Goal: Obtain resource: Download file/media

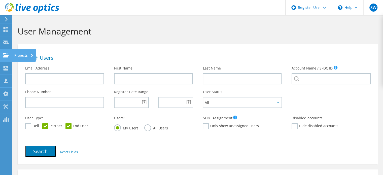
click at [3, 58] on div at bounding box center [6, 56] width 6 height 6
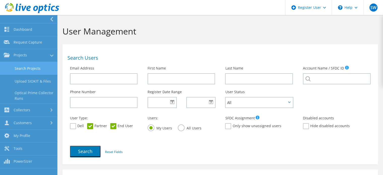
click at [29, 69] on link "Search Projects" at bounding box center [28, 68] width 57 height 13
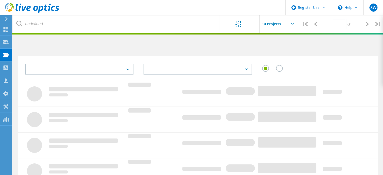
type input "1"
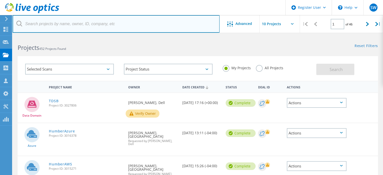
click at [54, 20] on input "text" at bounding box center [116, 24] width 207 height 18
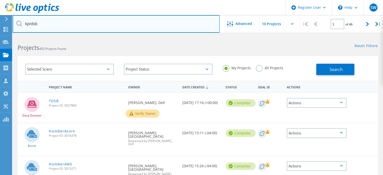
type input "kprdsb"
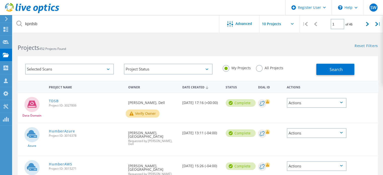
click at [259, 69] on label "All Projects" at bounding box center [269, 67] width 27 height 5
click at [0, 0] on input "All Projects" at bounding box center [0, 0] width 0 height 0
click at [339, 72] on span "Search" at bounding box center [335, 70] width 13 height 6
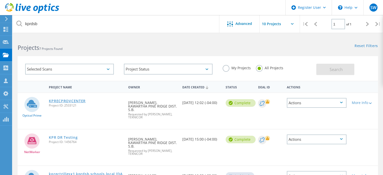
click at [68, 101] on link "KPRECPROVCENTER" at bounding box center [67, 101] width 37 height 4
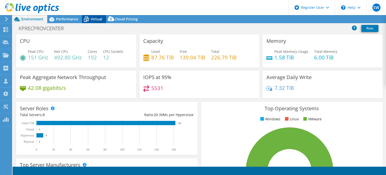
click at [95, 20] on span "Virtual" at bounding box center [97, 19] width 12 height 5
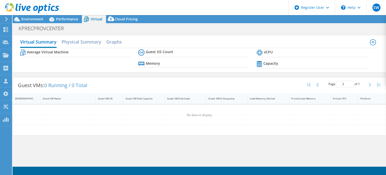
select select "USD"
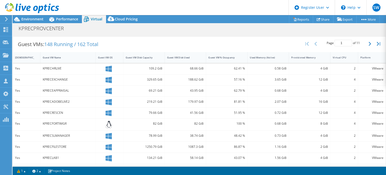
scroll to position [94, 0]
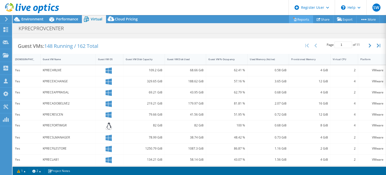
click at [307, 18] on link "Reports" at bounding box center [301, 19] width 24 height 8
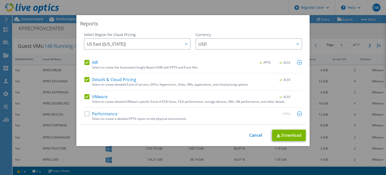
click at [87, 64] on label "AIR" at bounding box center [92, 62] width 14 height 5
click at [0, 0] on input "AIR" at bounding box center [0, 0] width 0 height 0
click at [85, 77] on label "Details & Cloud Pricing" at bounding box center [111, 79] width 52 height 5
click at [0, 0] on input "Details & Cloud Pricing" at bounding box center [0, 0] width 0 height 0
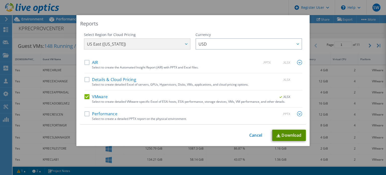
click at [277, 136] on img at bounding box center [279, 135] width 4 height 3
